Goal: Information Seeking & Learning: Learn about a topic

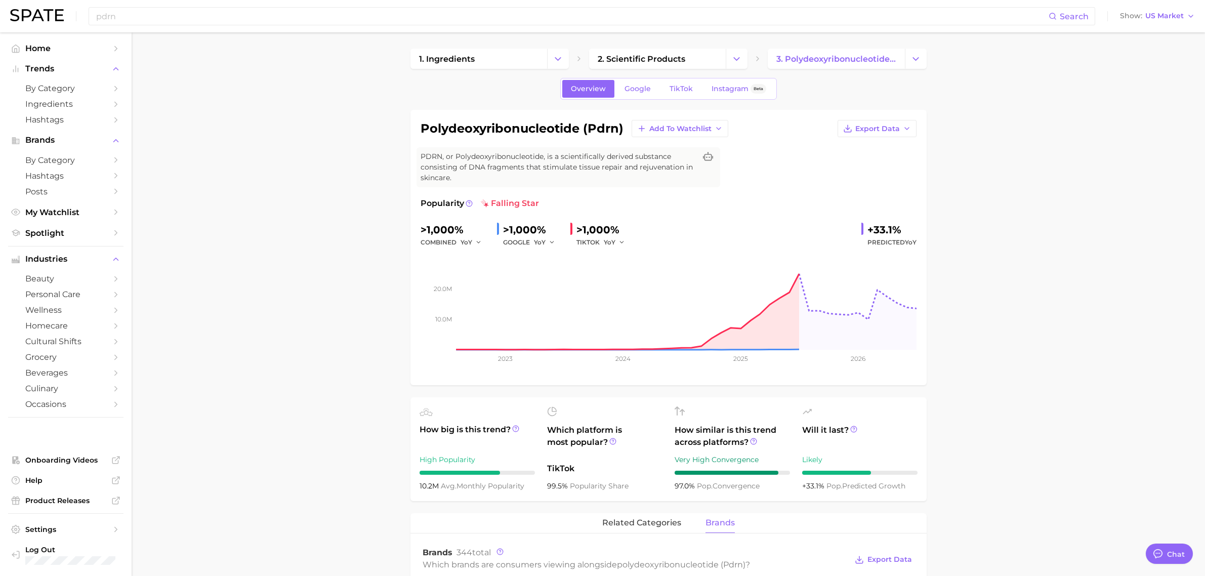
scroll to position [253, 0]
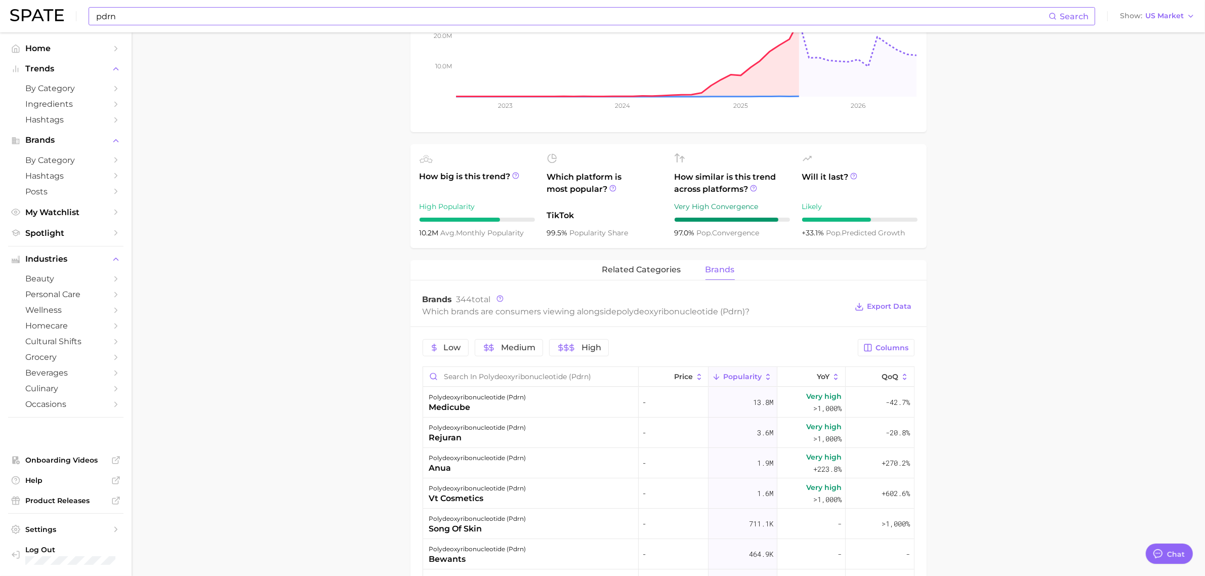
click at [233, 16] on input "pdrn" at bounding box center [572, 16] width 954 height 17
type input "p"
type input "e"
type input "r"
drag, startPoint x: 341, startPoint y: 355, endPoint x: 396, endPoint y: 335, distance: 59.4
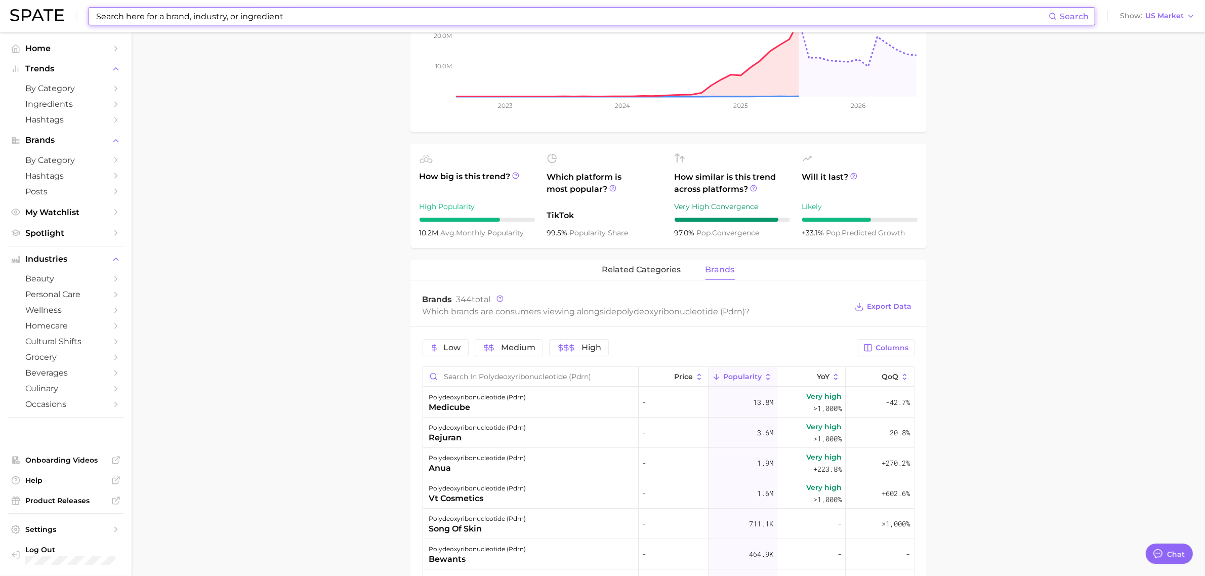
click at [341, 356] on main "1. ingredients 2. scientific products 3. polydeoxyribonucleotide (pdrn) Overvie…" at bounding box center [669, 392] width 1074 height 1226
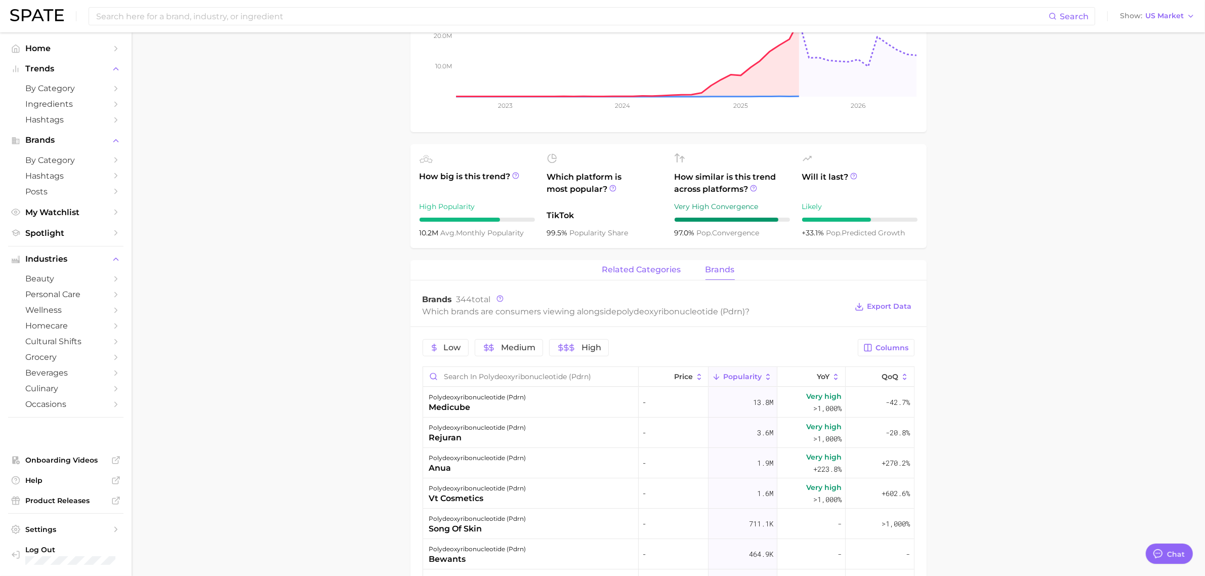
click at [663, 271] on span "related categories" at bounding box center [641, 269] width 79 height 9
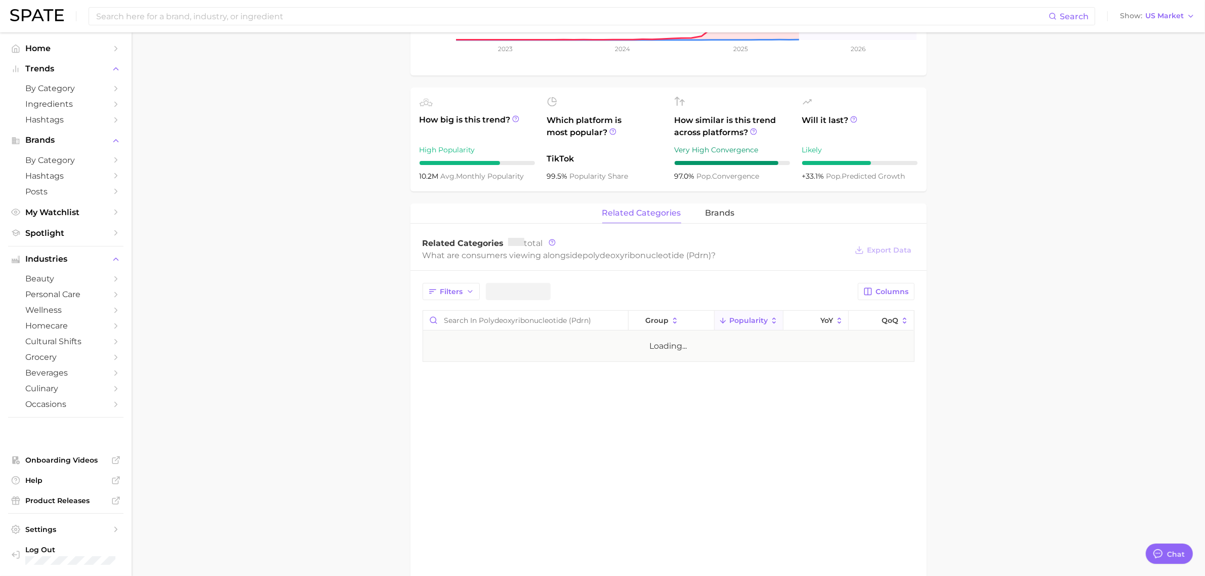
scroll to position [380, 0]
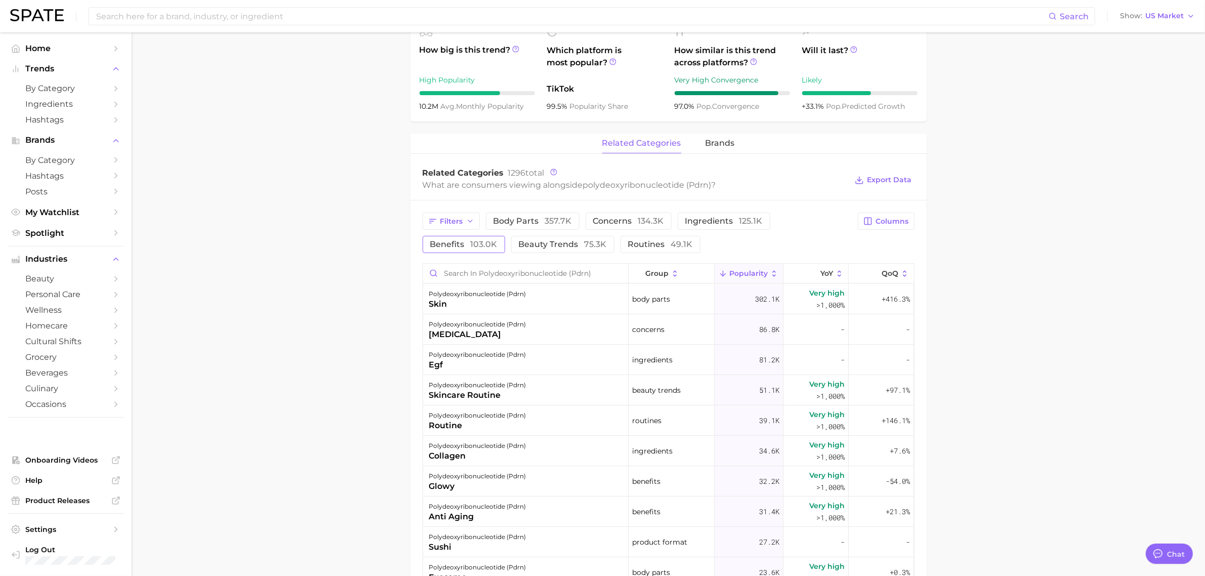
click at [462, 241] on span "benefits 103.0k" at bounding box center [463, 244] width 67 height 8
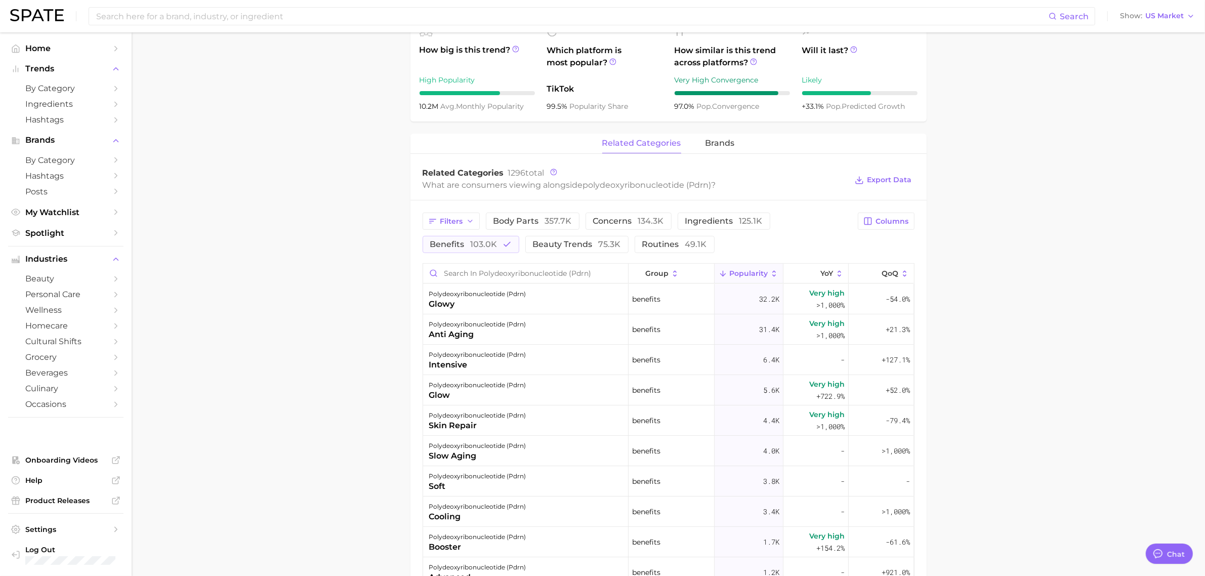
scroll to position [506, 0]
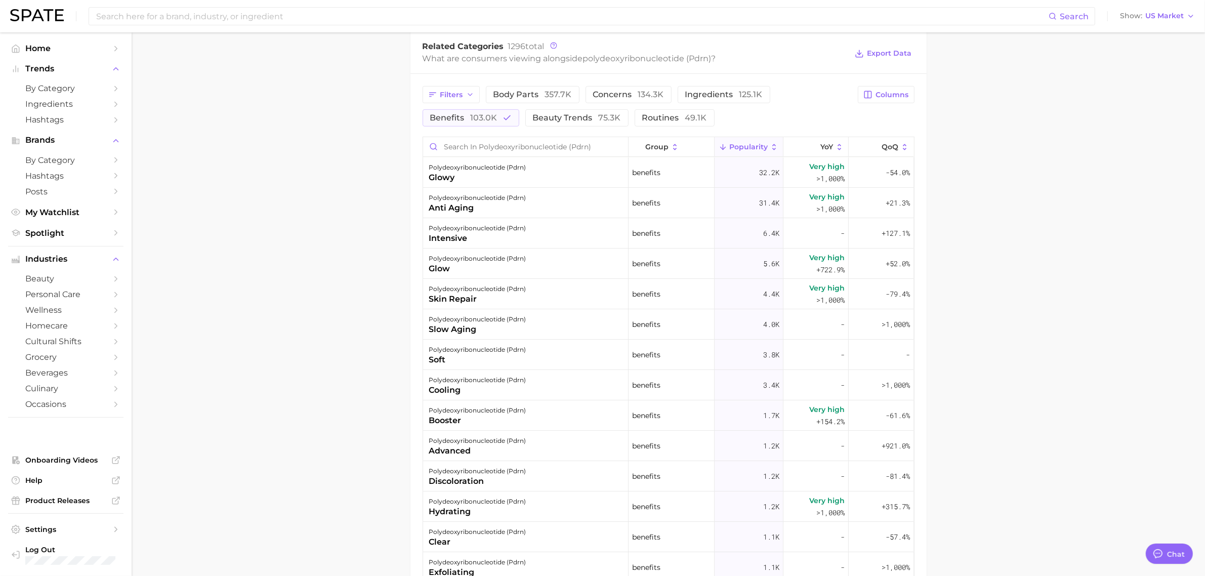
click at [883, 41] on div "Related Categories 1296 total What are consumers viewing alongside polydeoxyrib…" at bounding box center [669, 53] width 516 height 40
click at [882, 49] on button "Export Data" at bounding box center [883, 54] width 62 height 14
click at [593, 115] on span "beauty trends 75.3k" at bounding box center [577, 118] width 88 height 8
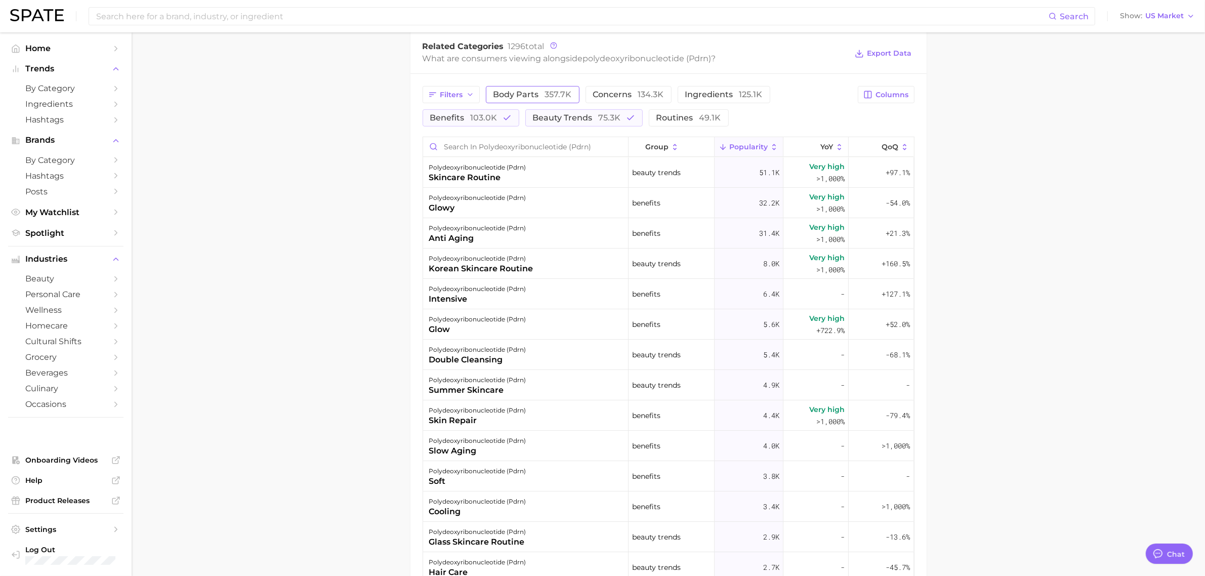
click at [548, 101] on button "body parts 357.7k" at bounding box center [533, 94] width 94 height 17
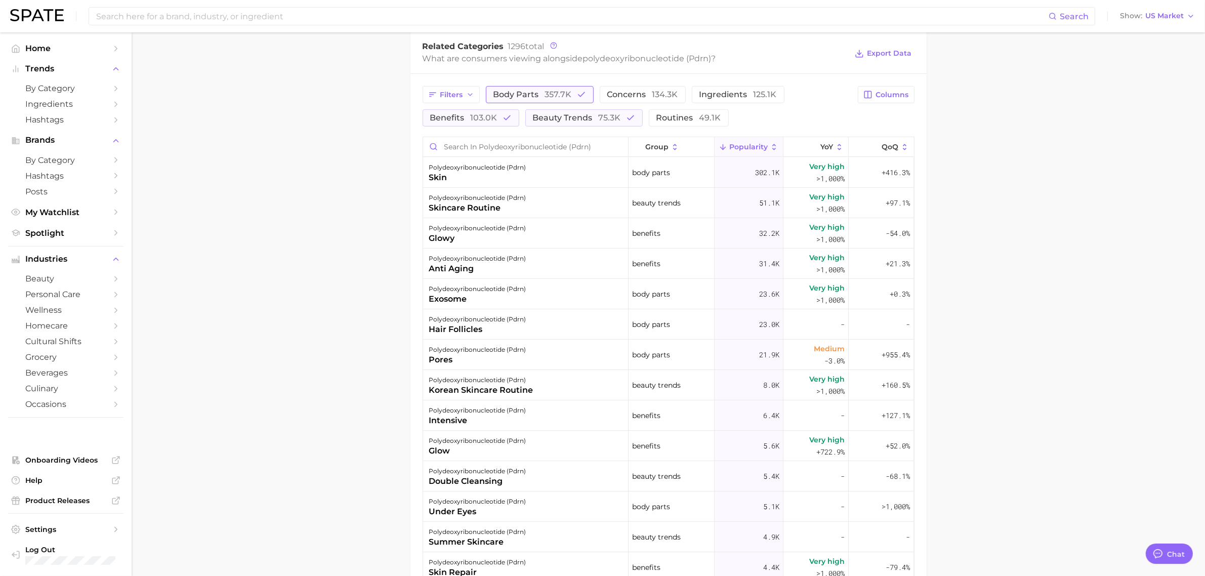
click at [540, 97] on span "body parts 357.7k" at bounding box center [533, 95] width 78 height 8
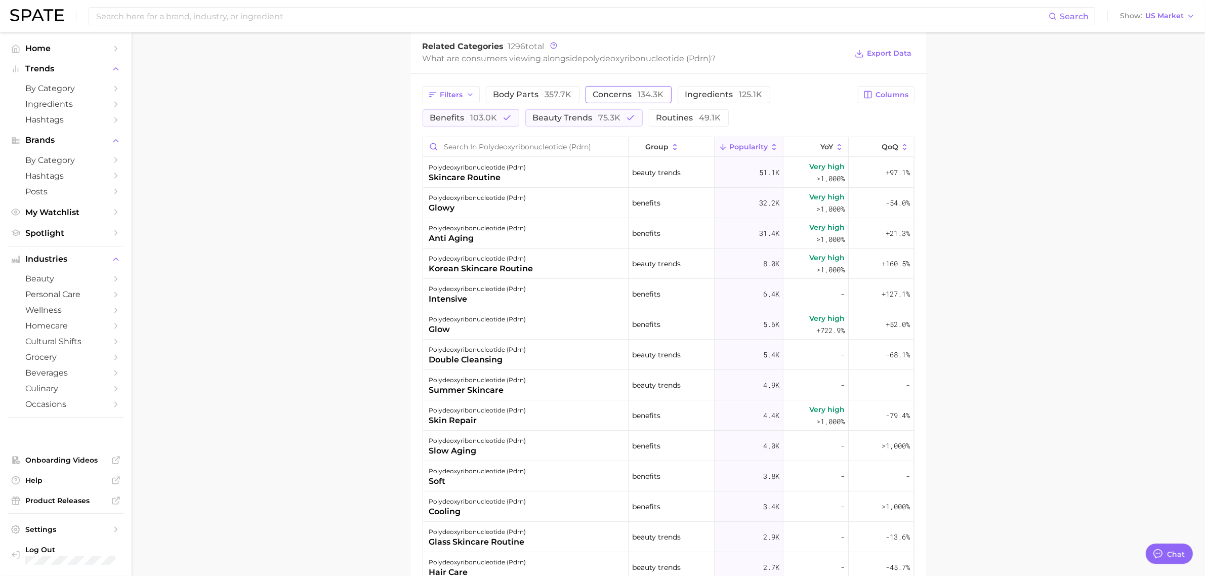
click at [621, 90] on button "concerns 134.3k" at bounding box center [629, 94] width 86 height 17
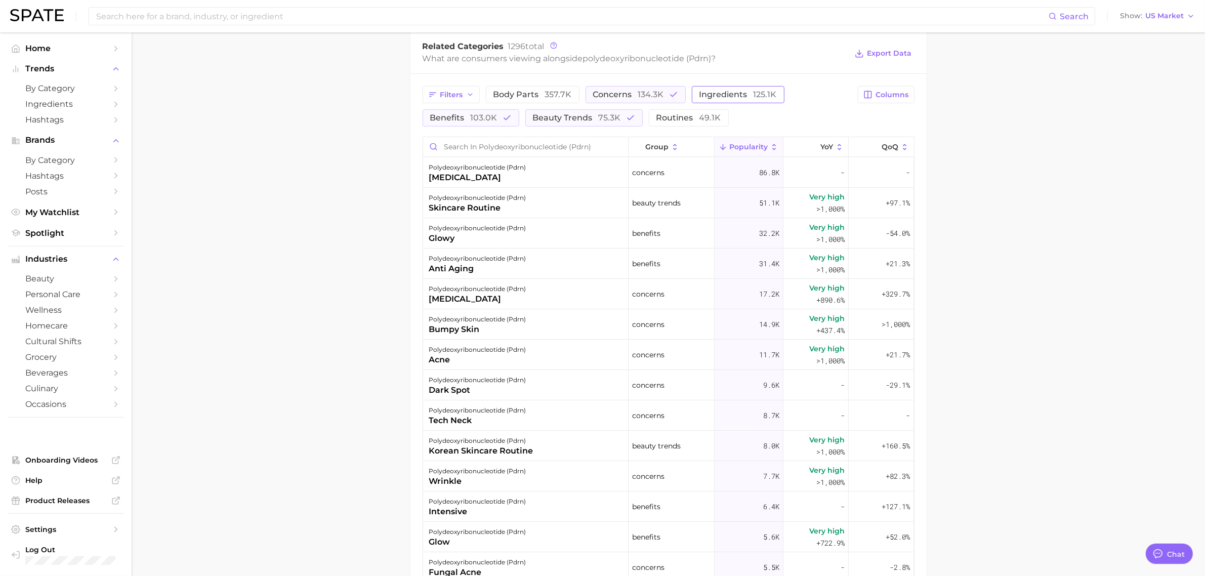
click at [721, 98] on span "ingredients 125.1k" at bounding box center [738, 95] width 77 height 8
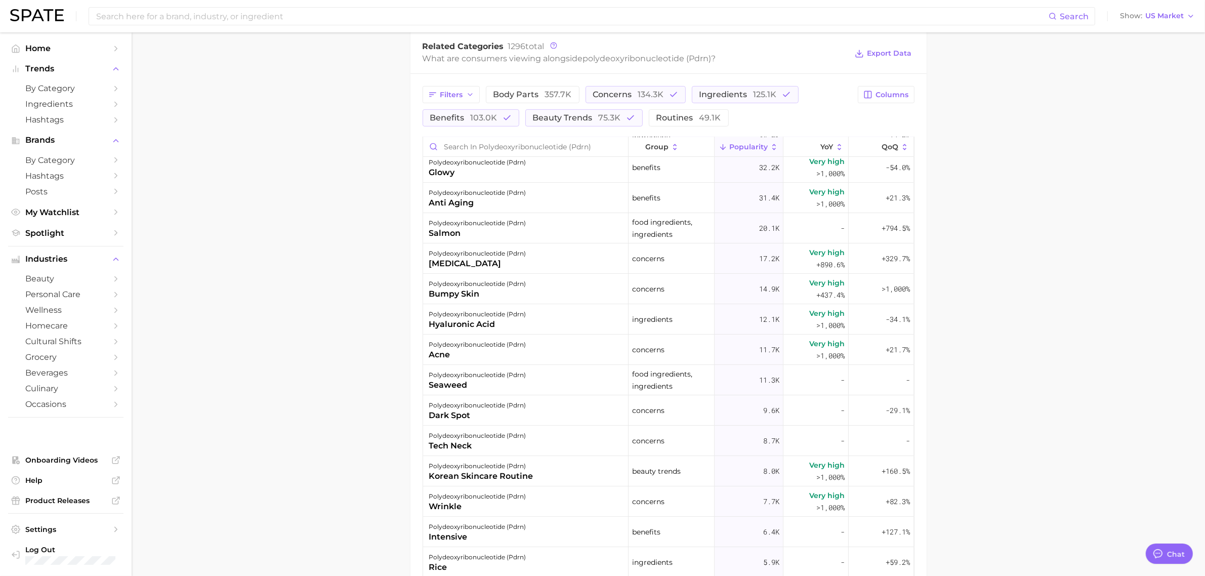
scroll to position [253, 0]
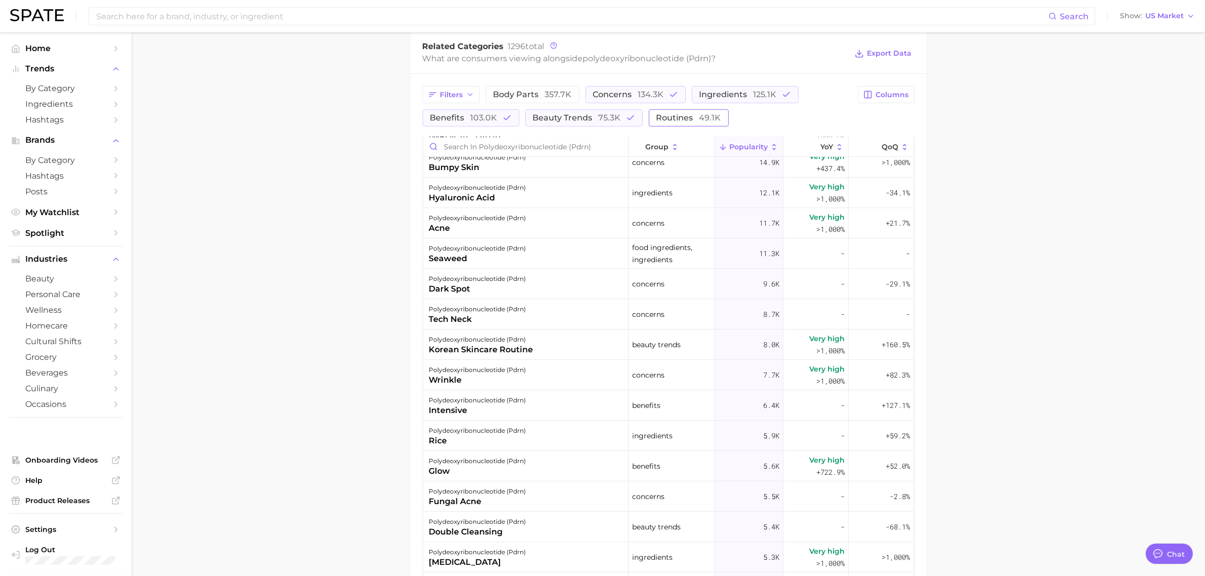
click at [710, 123] on span "49.1k" at bounding box center [711, 118] width 22 height 10
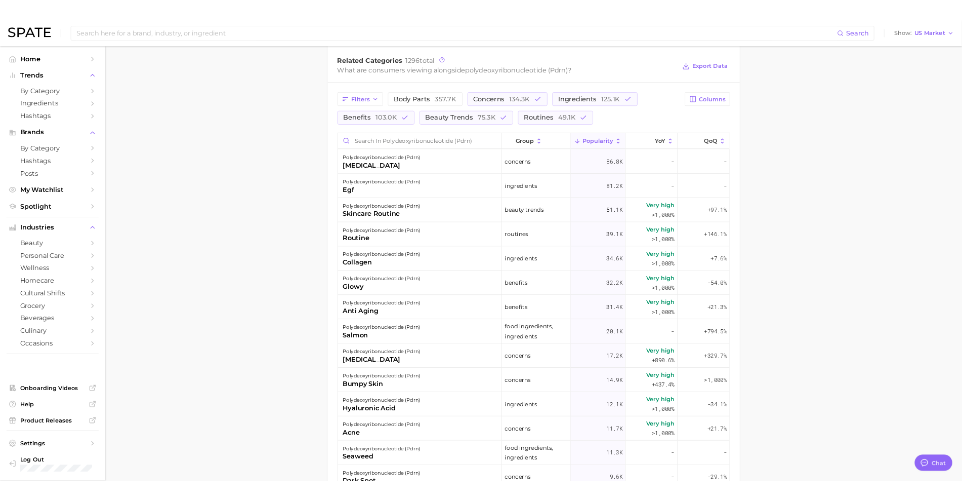
scroll to position [506, 0]
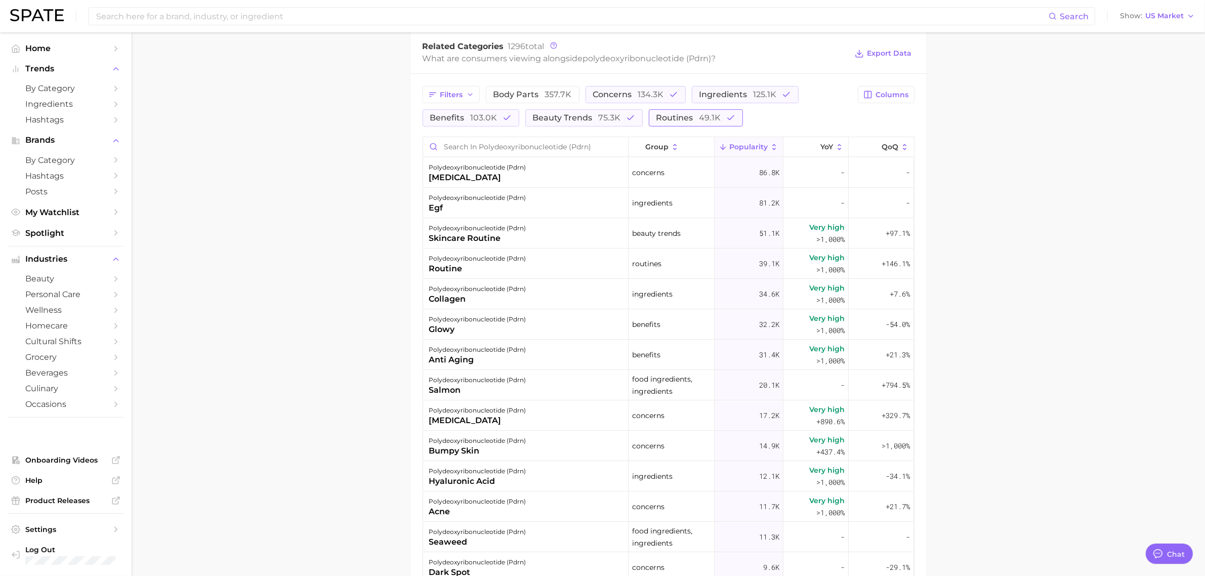
click at [704, 123] on span "49.1k" at bounding box center [711, 118] width 22 height 10
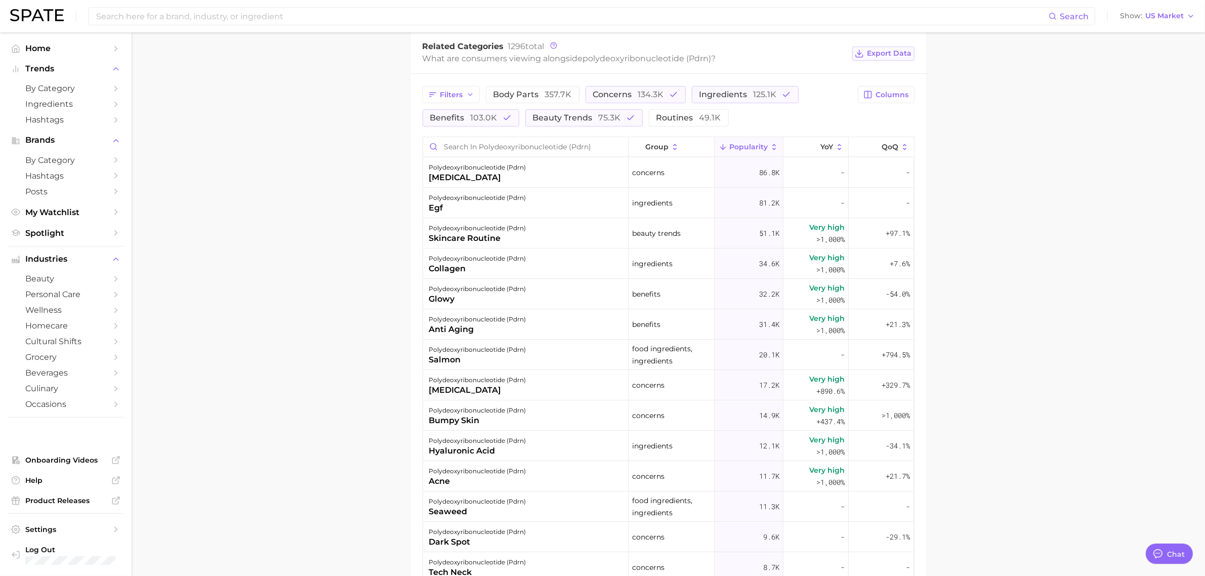
click at [887, 56] on span "Export Data" at bounding box center [890, 53] width 45 height 9
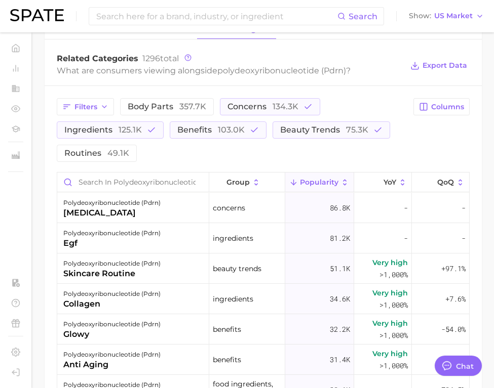
type textarea "x"
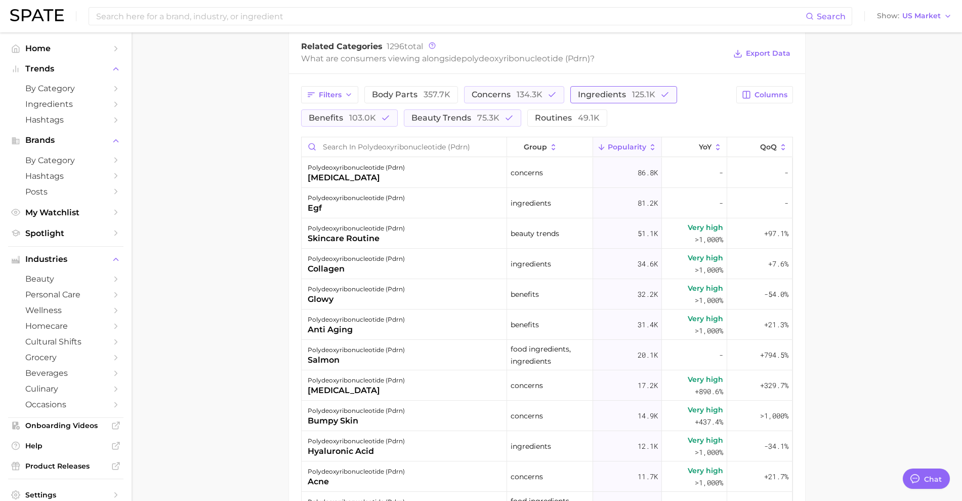
click at [596, 94] on span "ingredients 125.1k" at bounding box center [616, 95] width 77 height 8
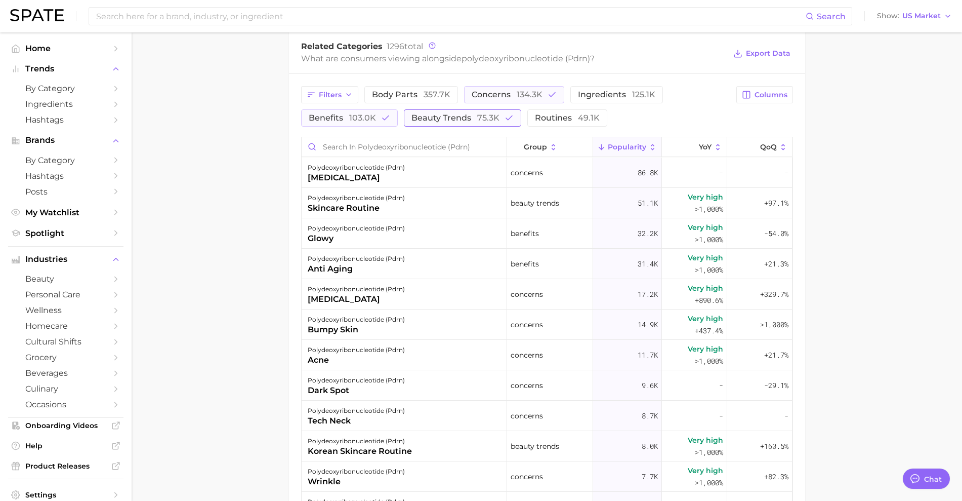
click at [451, 124] on button "beauty trends 75.3k" at bounding box center [462, 117] width 117 height 17
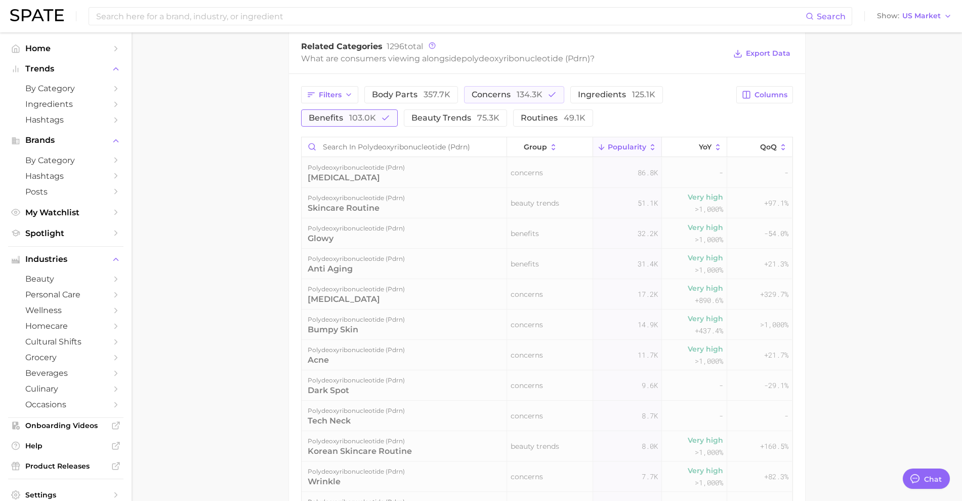
click at [360, 123] on button "benefits 103.0k" at bounding box center [349, 117] width 97 height 17
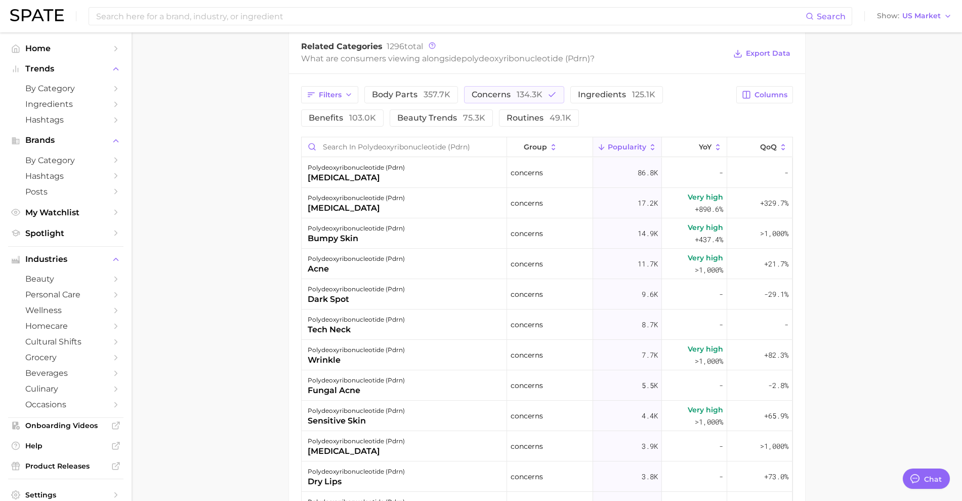
click at [526, 94] on span "134.3k" at bounding box center [530, 95] width 26 height 10
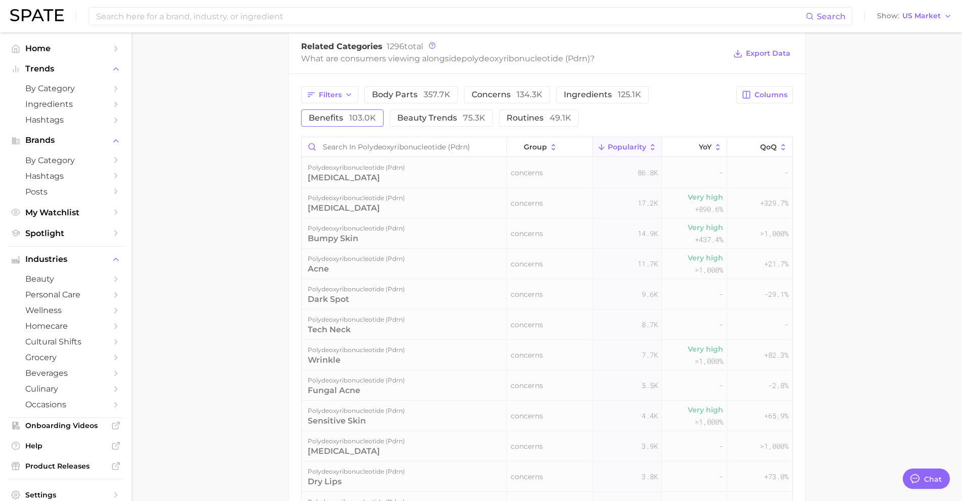
click at [358, 118] on span "103.0k" at bounding box center [362, 118] width 27 height 10
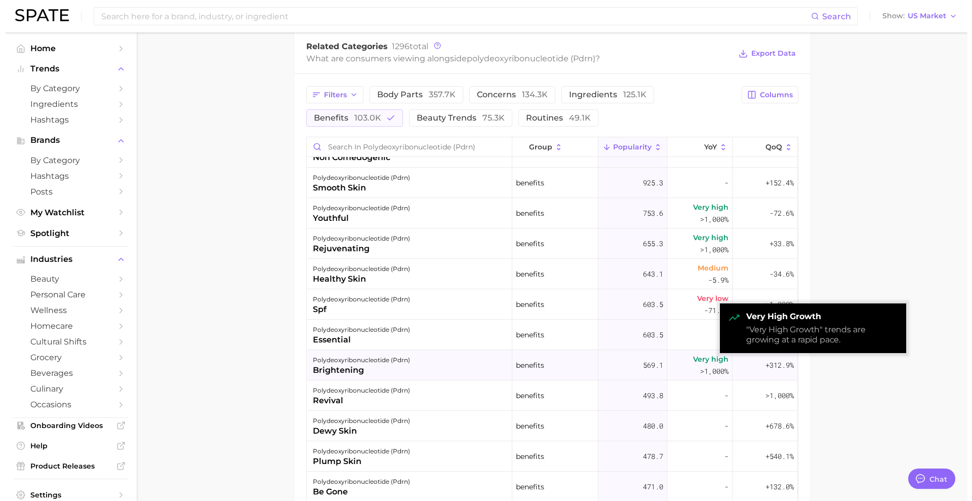
scroll to position [0, 0]
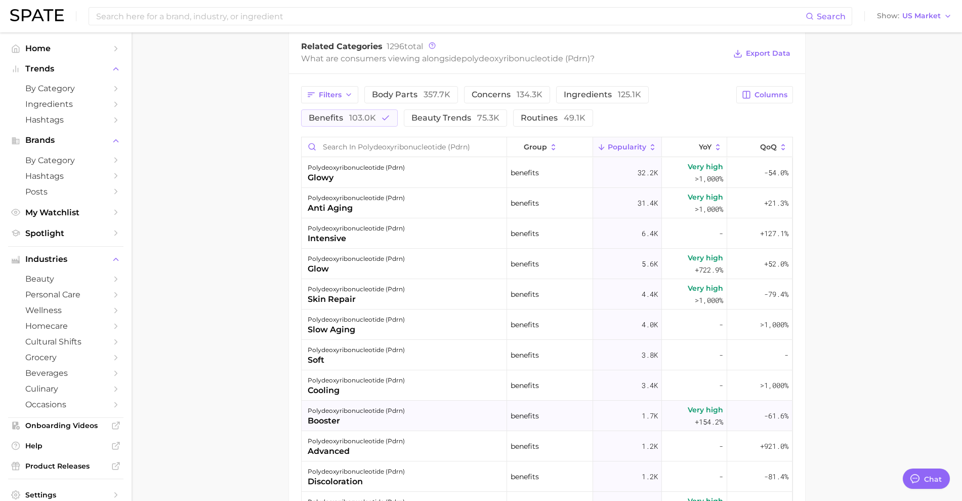
click at [672, 419] on div "Very high +154.2%" at bounding box center [694, 415] width 65 height 30
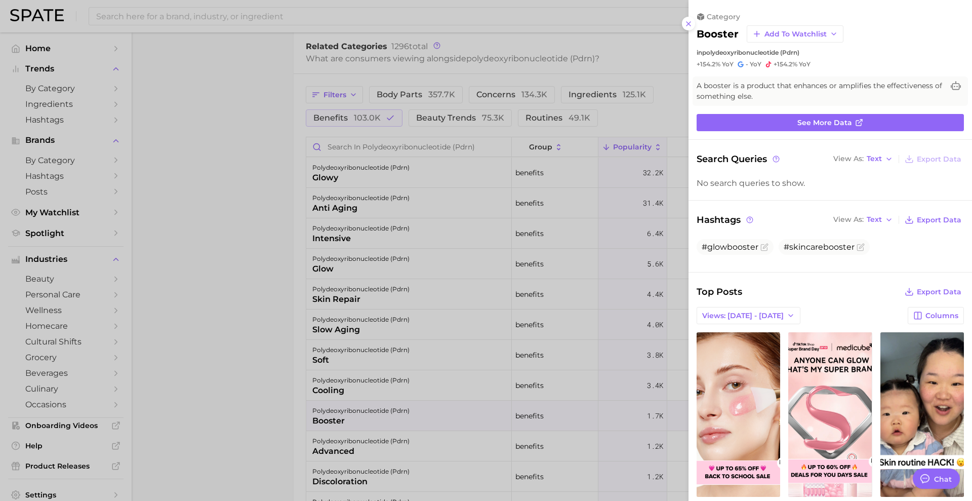
click at [285, 184] on div at bounding box center [486, 250] width 972 height 501
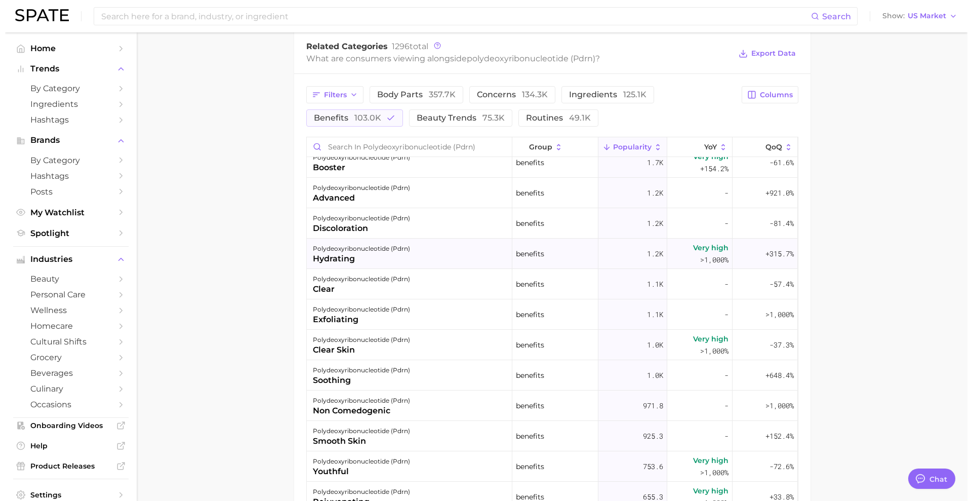
scroll to position [380, 0]
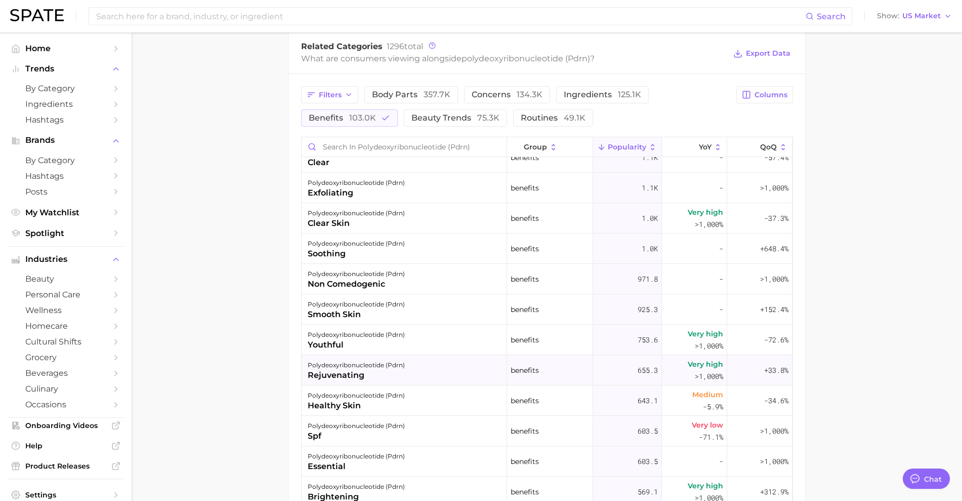
click at [693, 366] on span "Very high" at bounding box center [705, 364] width 35 height 12
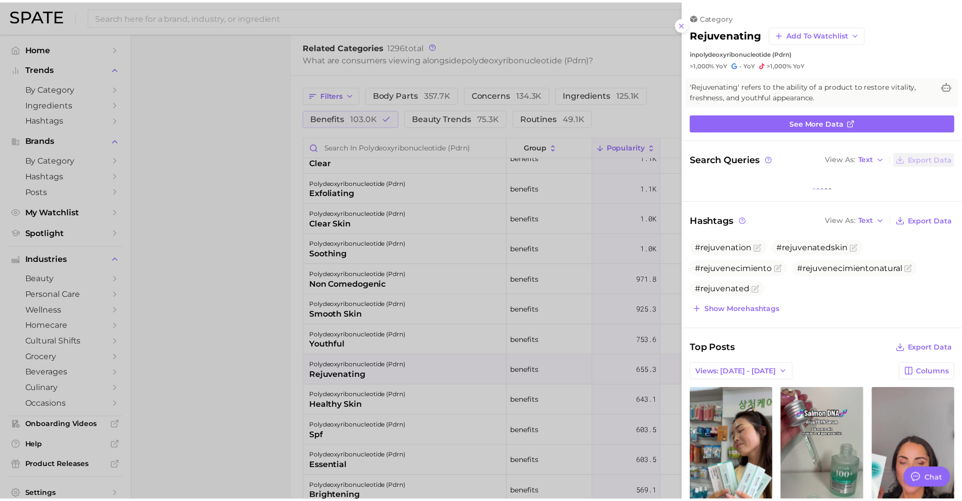
scroll to position [0, 0]
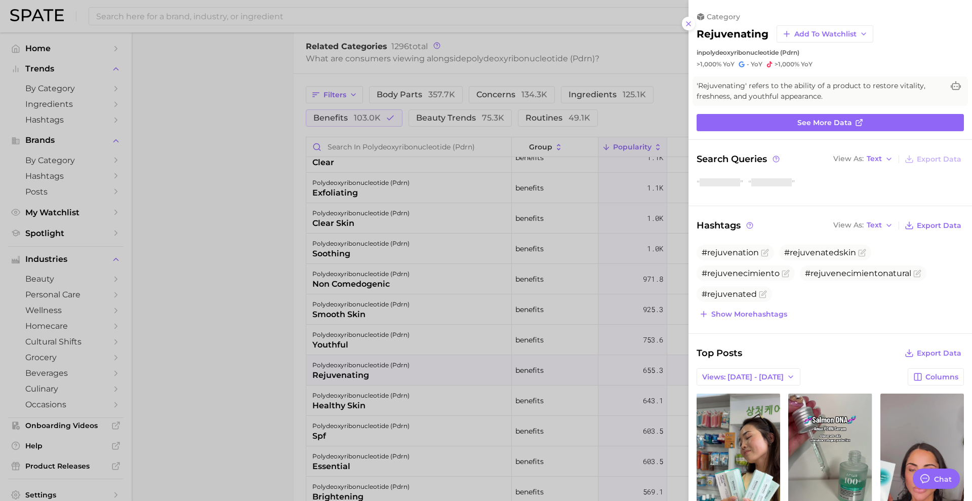
click at [587, 337] on div at bounding box center [486, 250] width 972 height 501
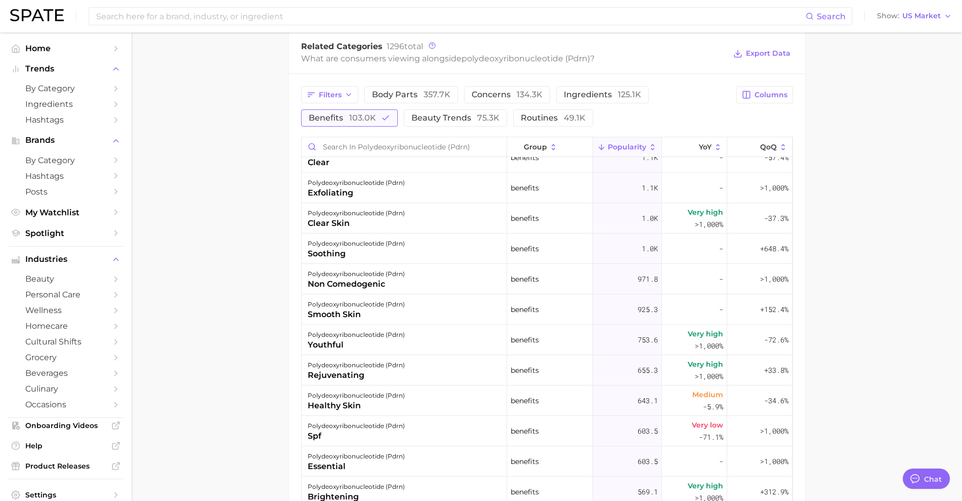
click at [374, 124] on button "benefits 103.0k" at bounding box center [349, 117] width 97 height 17
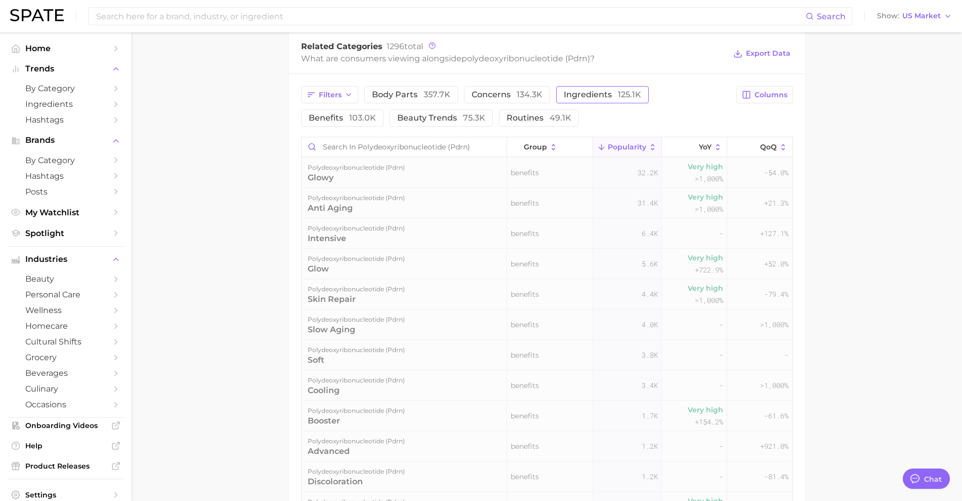
click at [587, 96] on span "ingredients 125.1k" at bounding box center [602, 95] width 77 height 8
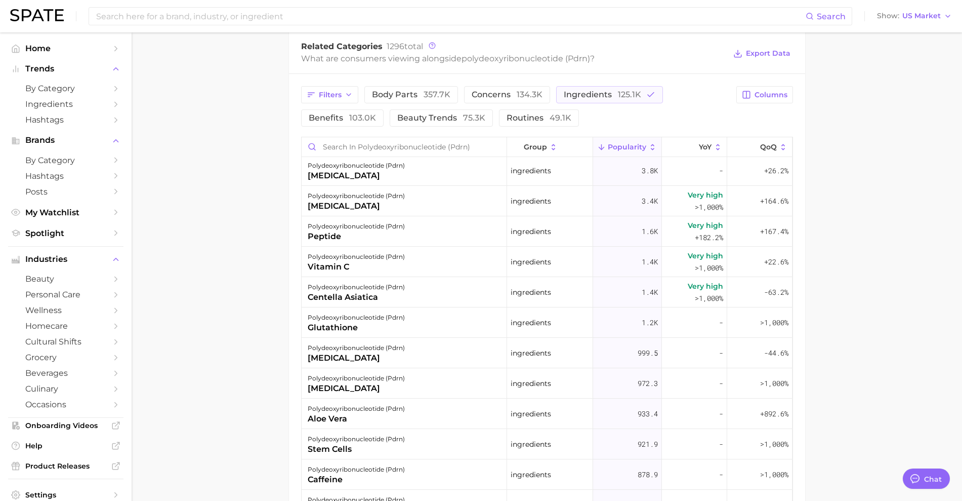
scroll to position [253, 0]
